Goal: Information Seeking & Learning: Learn about a topic

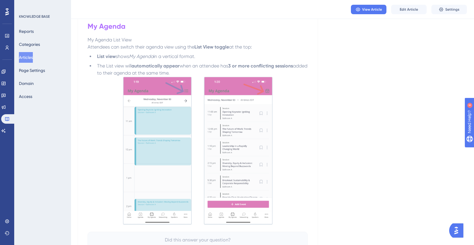
scroll to position [903, 0]
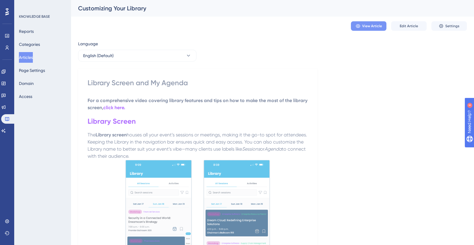
click at [373, 27] on span "View Article" at bounding box center [372, 26] width 20 height 5
click at [39, 70] on button "Page Settings" at bounding box center [32, 70] width 26 height 11
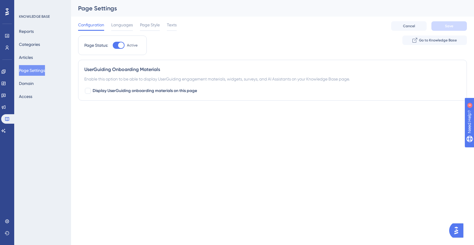
click at [43, 55] on div "Reports Categories Articles Page Settings Domain Access" at bounding box center [43, 64] width 48 height 76
click at [26, 55] on button "Articles" at bounding box center [26, 57] width 14 height 11
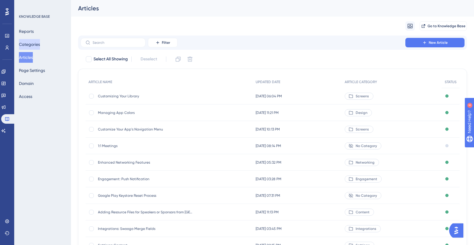
click at [28, 43] on button "Categories" at bounding box center [29, 44] width 21 height 11
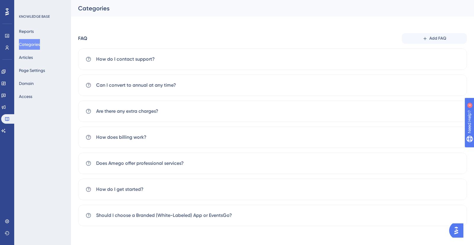
scroll to position [30, 0]
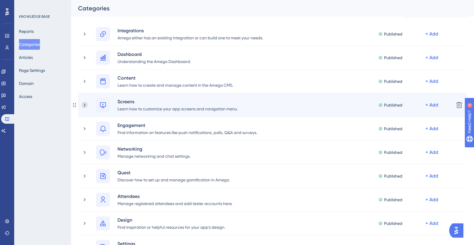
click at [86, 104] on icon at bounding box center [85, 105] width 6 height 6
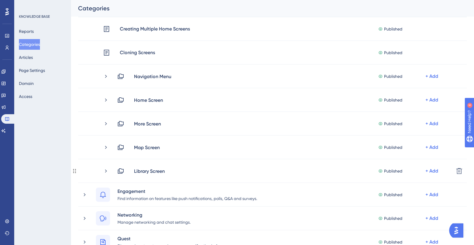
scroll to position [201, 0]
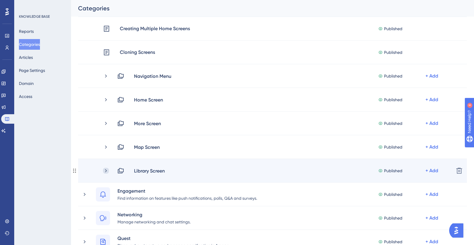
click at [106, 171] on icon at bounding box center [106, 170] width 2 height 3
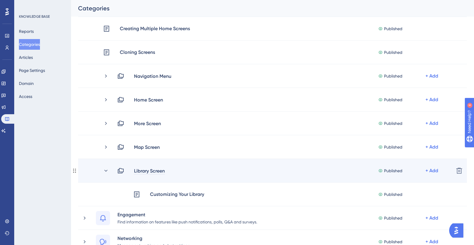
click at [158, 171] on div "Library Screen" at bounding box center [149, 170] width 31 height 7
click at [158, 170] on div "Library Screen" at bounding box center [149, 170] width 31 height 7
click at [148, 171] on div "Library df" at bounding box center [144, 170] width 21 height 7
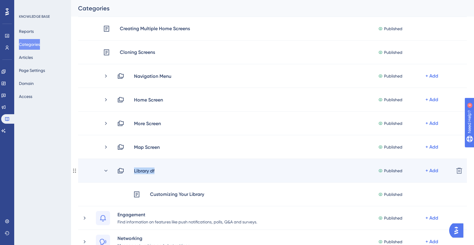
click at [148, 171] on div "Library df" at bounding box center [144, 170] width 21 height 7
click at [106, 170] on icon at bounding box center [105, 170] width 3 height 2
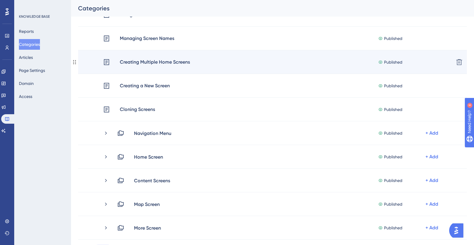
scroll to position [137, 0]
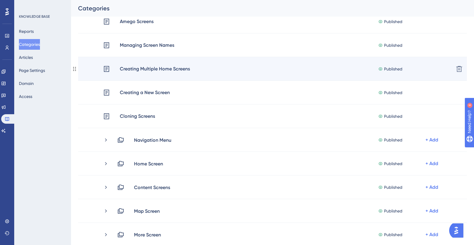
click at [166, 68] on div "Creating Multiple Home Screens" at bounding box center [154, 69] width 71 height 8
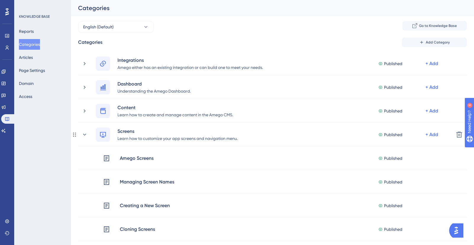
scroll to position [0, 0]
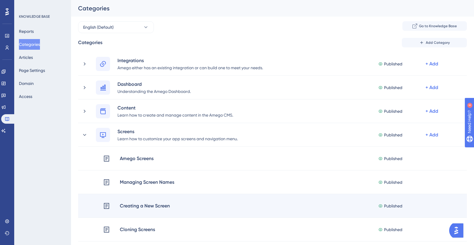
drag, startPoint x: 195, startPoint y: 72, endPoint x: 234, endPoint y: 194, distance: 127.6
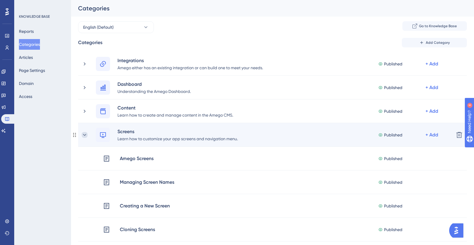
click at [86, 134] on icon at bounding box center [85, 135] width 6 height 6
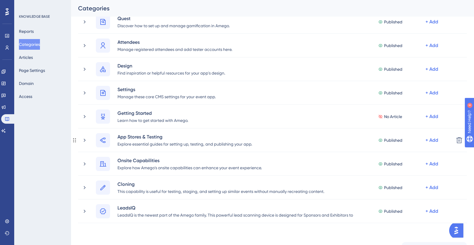
scroll to position [185, 0]
